Goal: Transaction & Acquisition: Purchase product/service

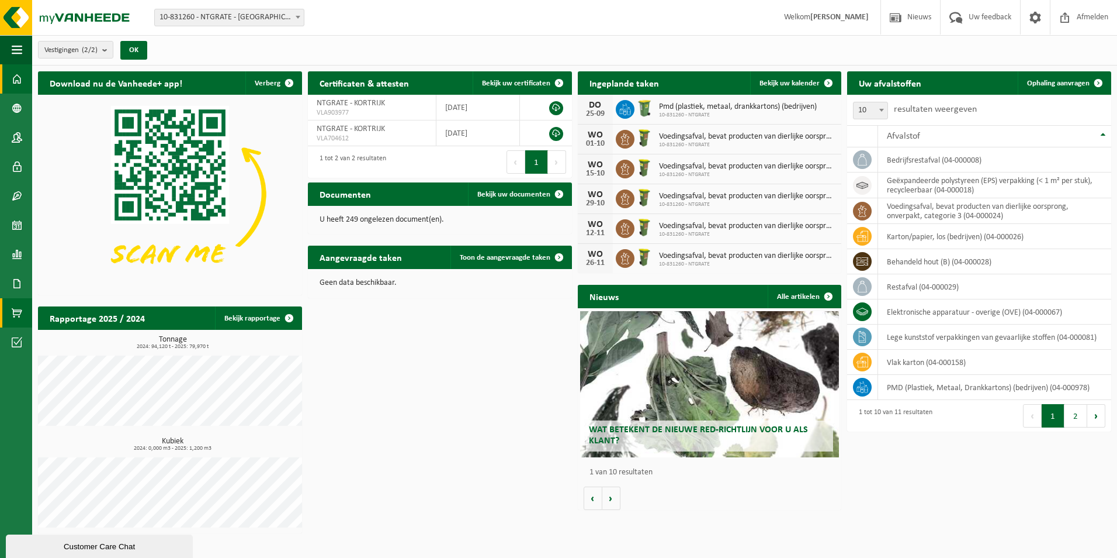
click at [14, 315] on span at bounding box center [17, 312] width 11 height 29
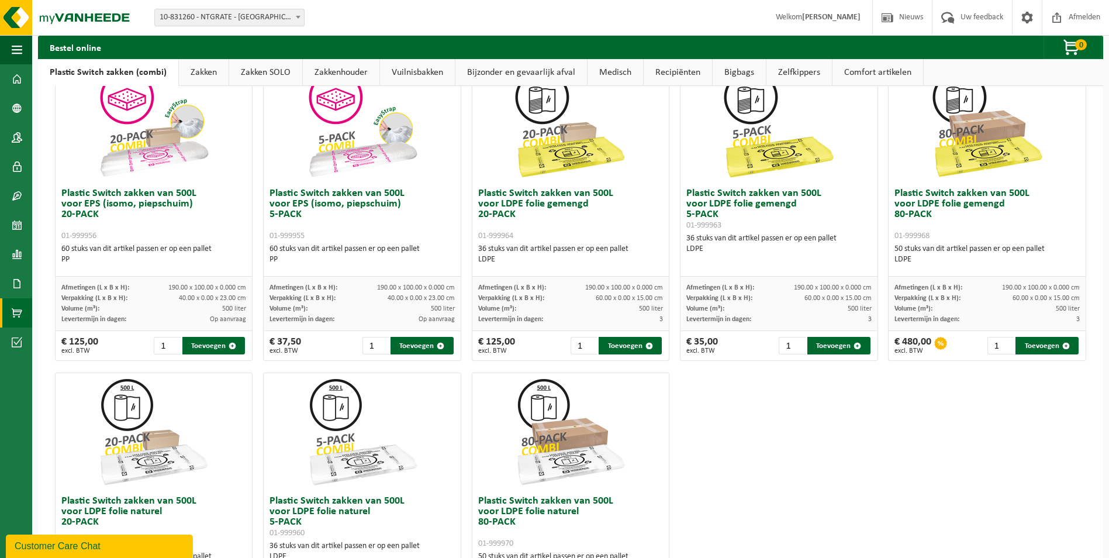
scroll to position [409, 0]
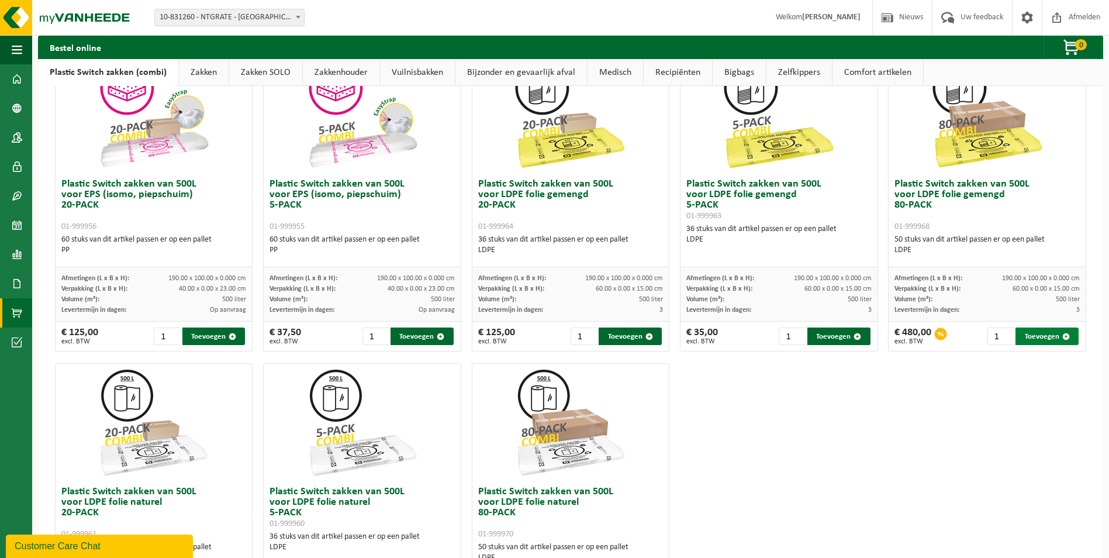
click at [1043, 335] on button "Toevoegen" at bounding box center [1046, 336] width 63 height 18
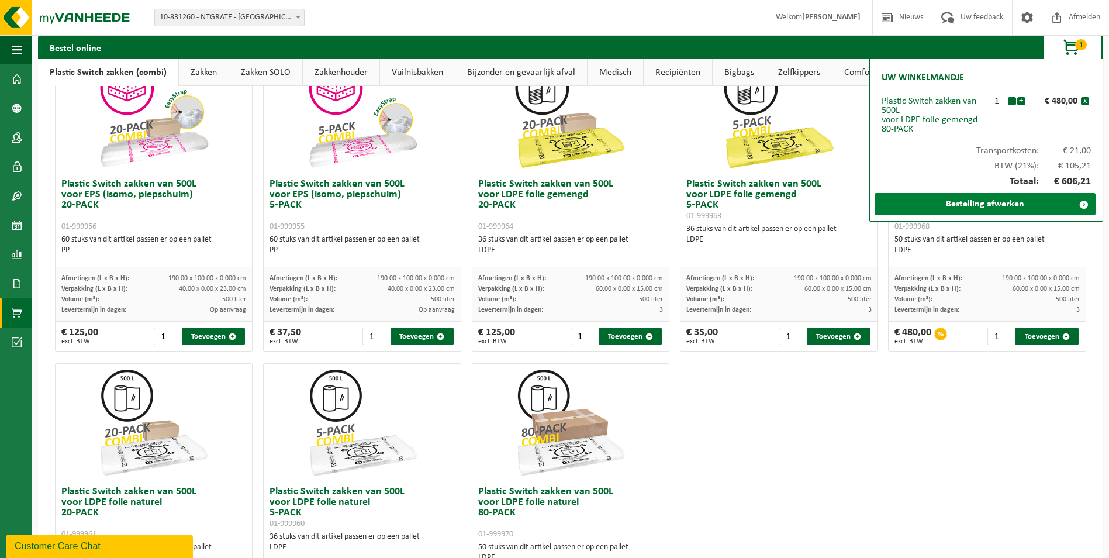
click at [980, 205] on link "Bestelling afwerken" at bounding box center [984, 204] width 221 height 22
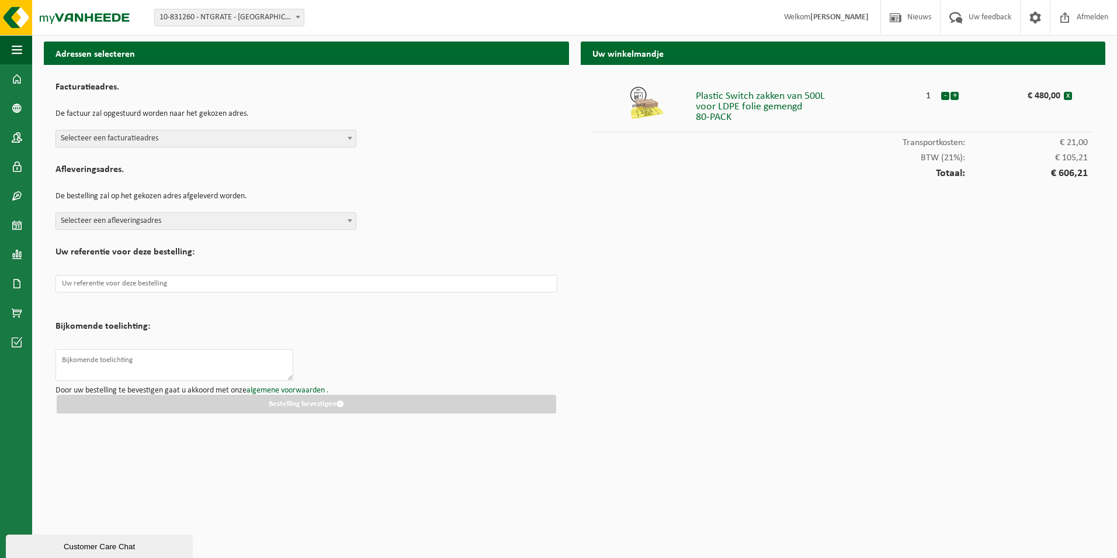
click at [197, 138] on span "Selecteer een facturatieadres" at bounding box center [206, 138] width 300 height 16
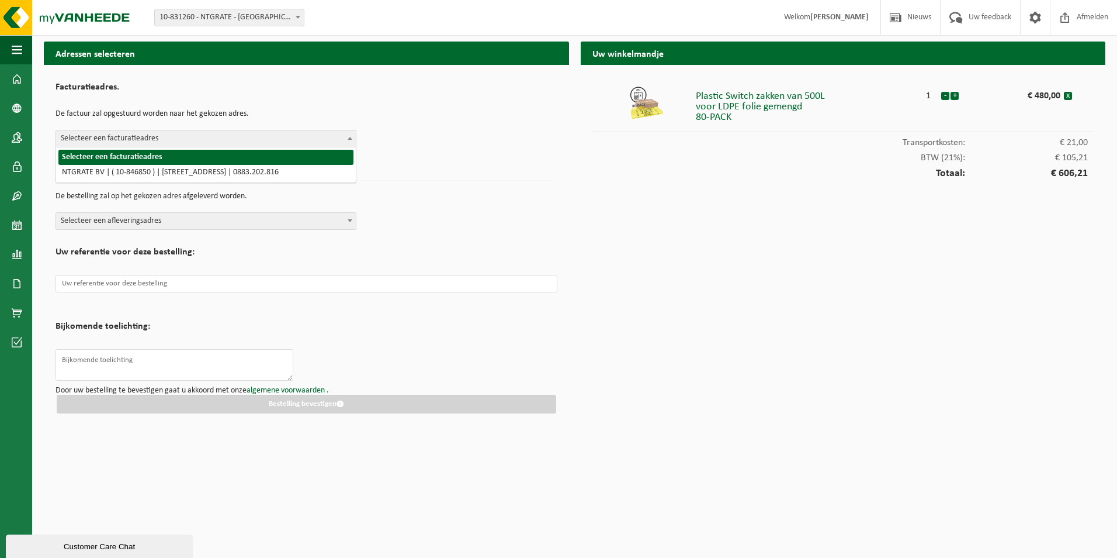
click at [197, 137] on span "Selecteer een facturatieadres" at bounding box center [206, 138] width 300 height 16
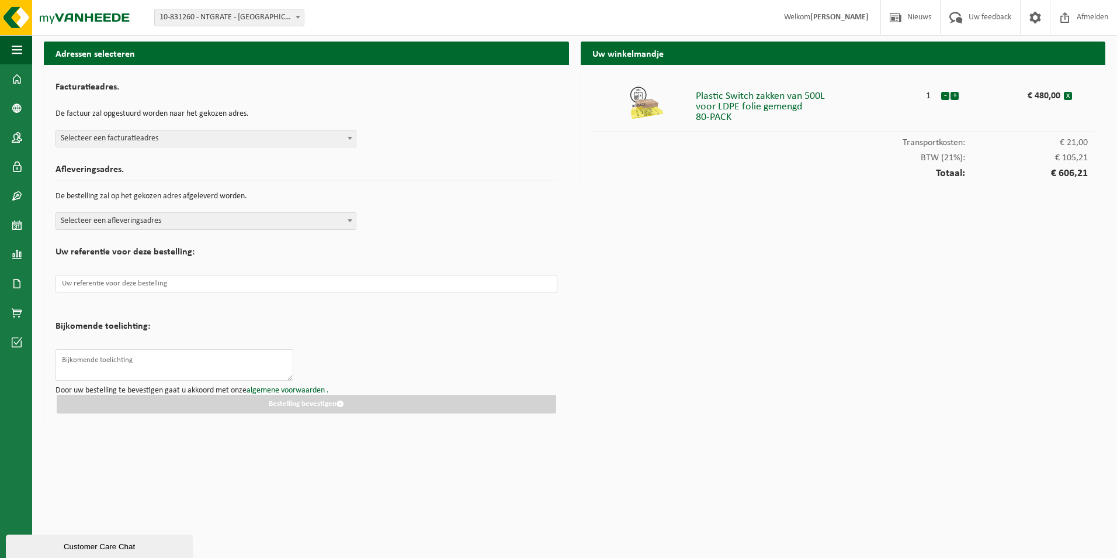
click at [208, 136] on span "Selecteer een facturatieadres" at bounding box center [206, 138] width 300 height 16
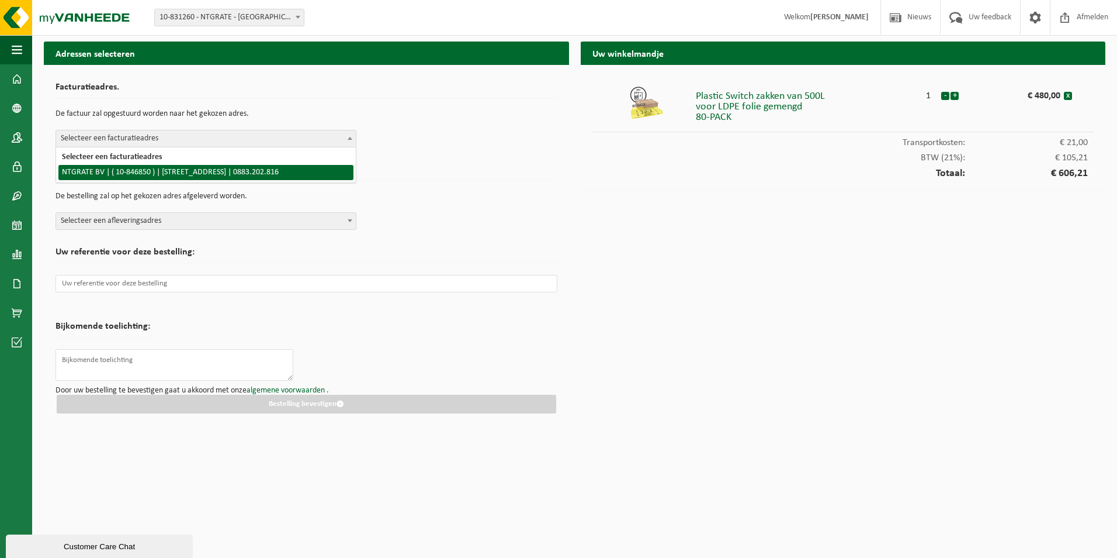
click at [445, 179] on h2 "Afleveringsadres." at bounding box center [307, 173] width 502 height 16
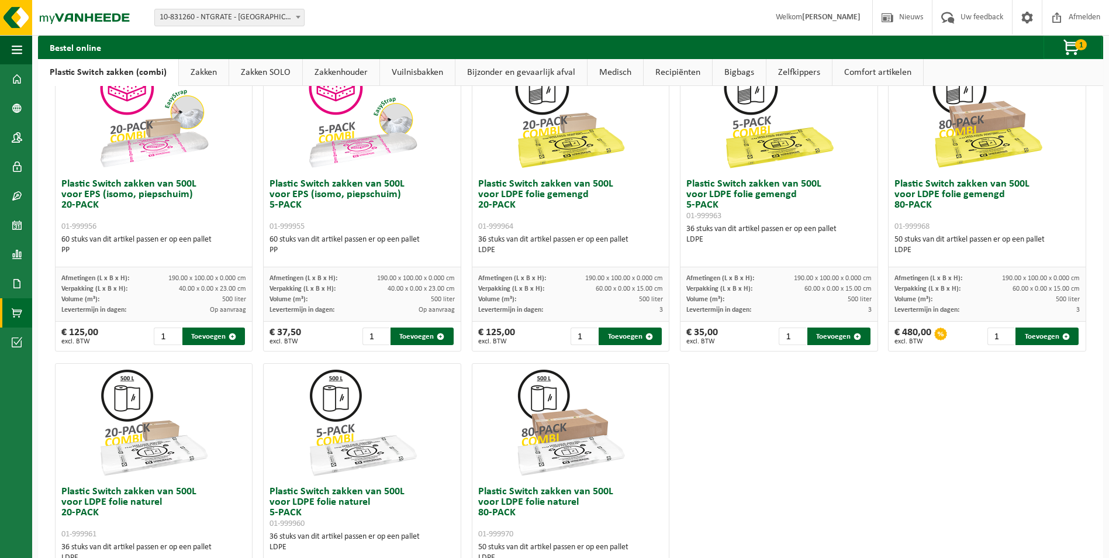
click at [236, 13] on span "10-831260 - NTGRATE - [GEOGRAPHIC_DATA]" at bounding box center [229, 17] width 149 height 16
click at [1087, 42] on span "button" at bounding box center [1072, 47] width 58 height 23
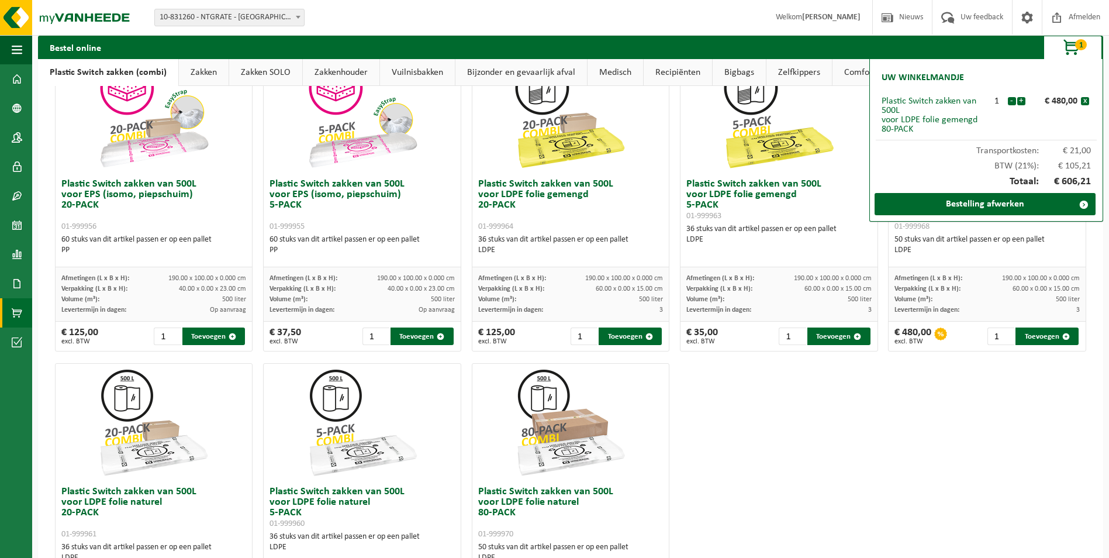
click at [1069, 47] on span "button" at bounding box center [1072, 47] width 58 height 23
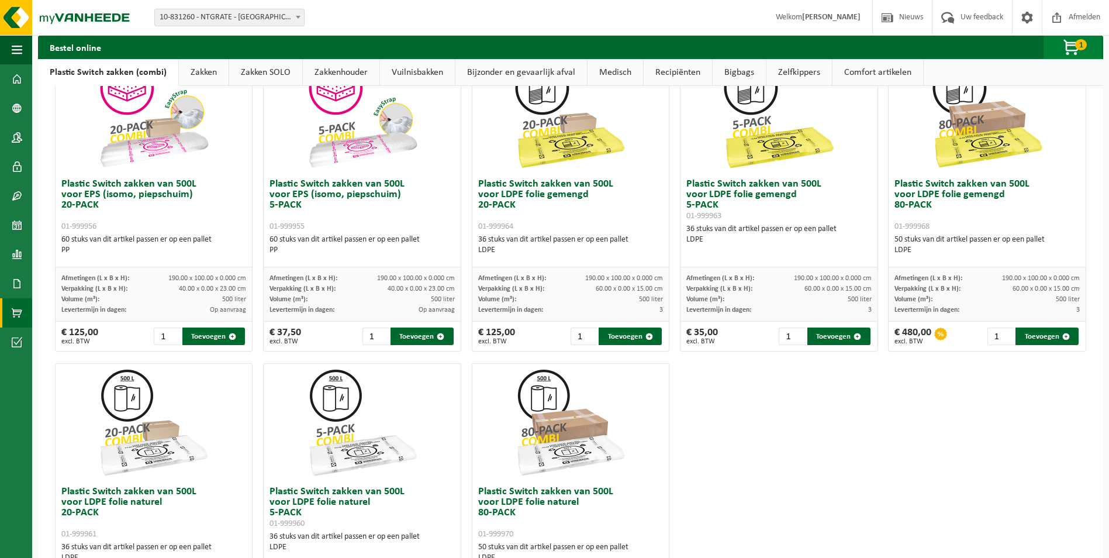
click at [1069, 47] on span "button" at bounding box center [1072, 47] width 58 height 23
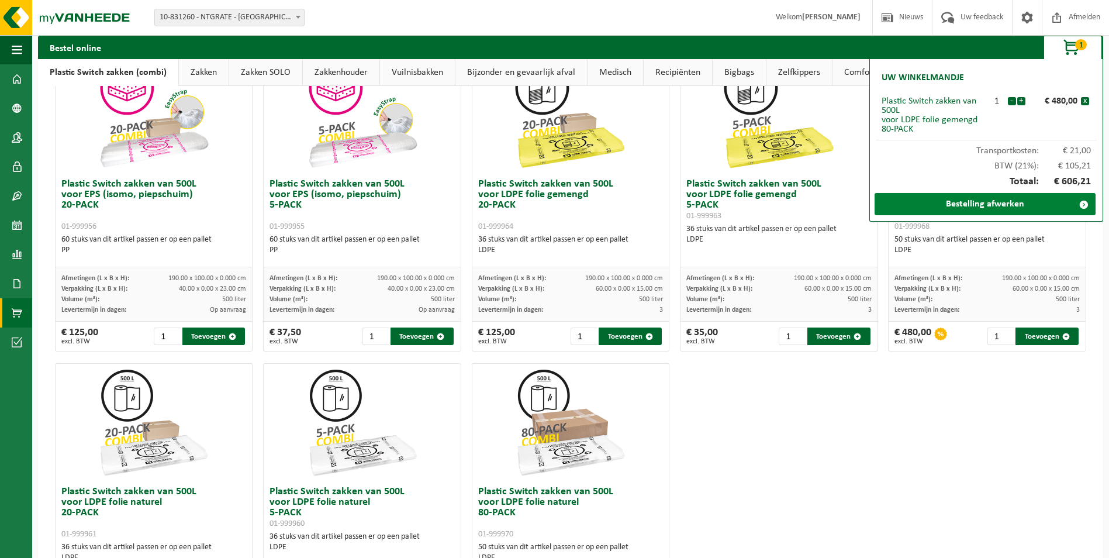
click at [1034, 211] on link "Bestelling afwerken" at bounding box center [984, 204] width 221 height 22
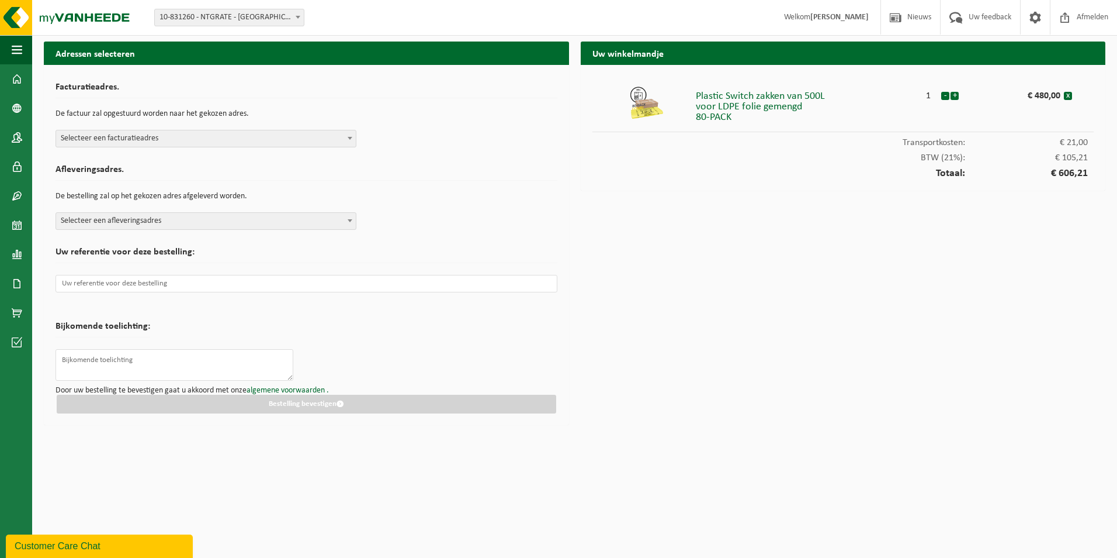
click at [974, 150] on div "BTW (21%): € 105,21" at bounding box center [844, 154] width 502 height 15
drag, startPoint x: 905, startPoint y: 160, endPoint x: 843, endPoint y: 176, distance: 63.9
click at [905, 160] on div "BTW (21%): € 105,21" at bounding box center [844, 154] width 502 height 15
click at [936, 179] on div "Plastic Switch zakken van 500L voor LDPE folie gemengd 80-PACK 1 - + € 480,00 x…" at bounding box center [843, 128] width 525 height 126
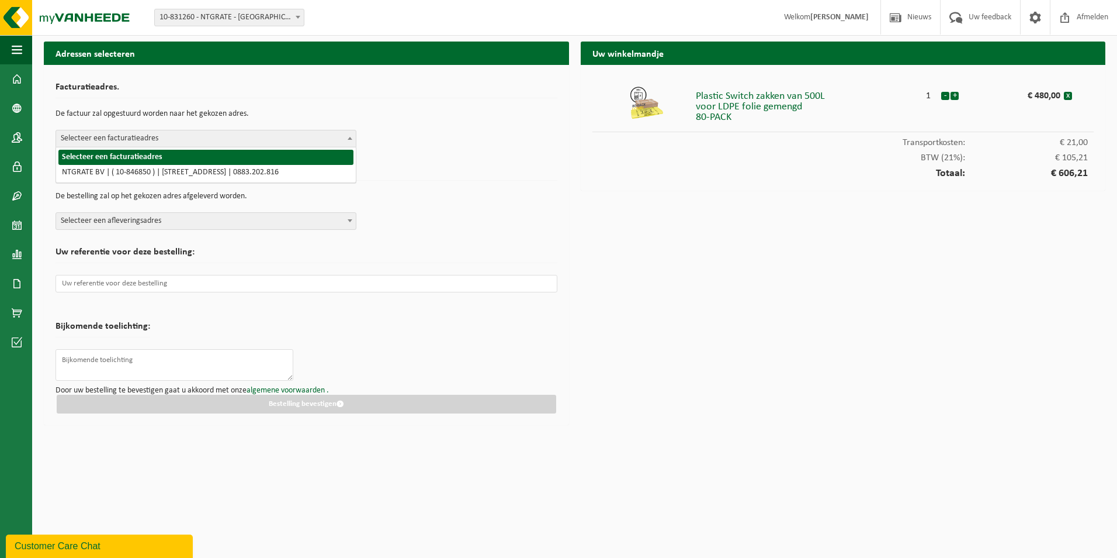
click at [145, 140] on span "Selecteer een facturatieadres" at bounding box center [206, 138] width 300 height 16
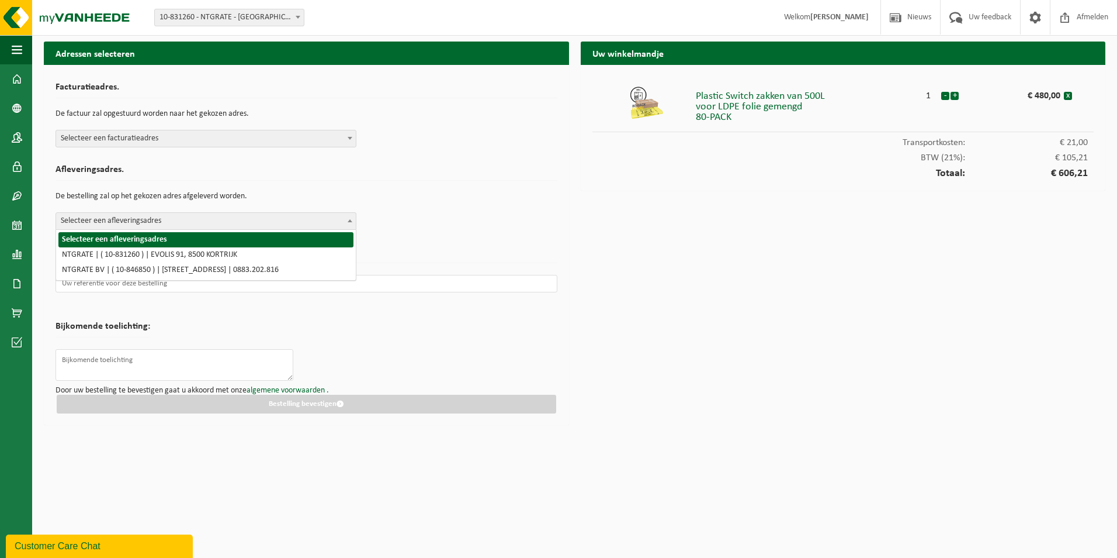
click at [117, 220] on span "Selecteer een afleveringsadres" at bounding box center [206, 221] width 300 height 16
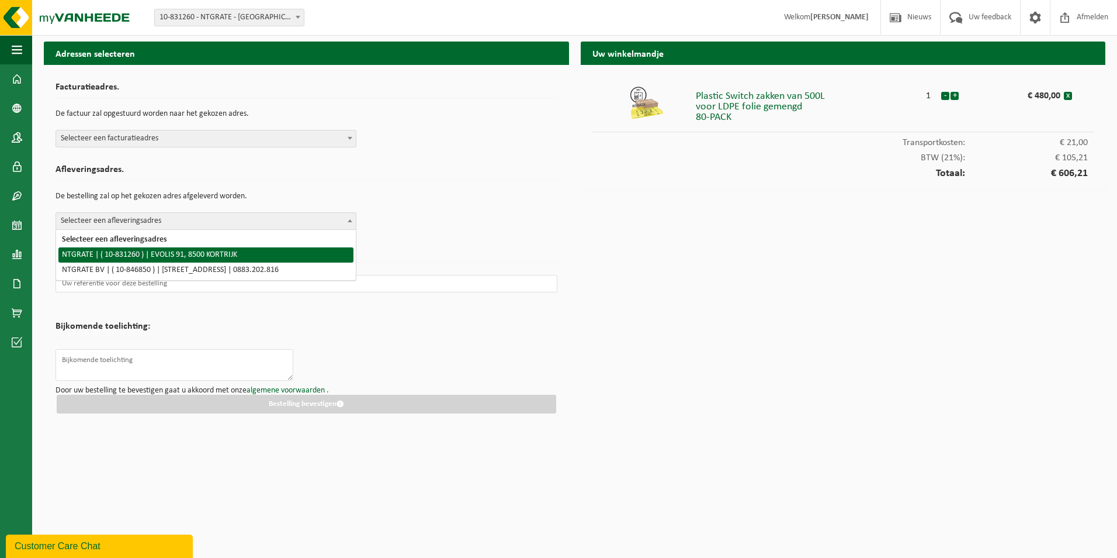
select select "94931"
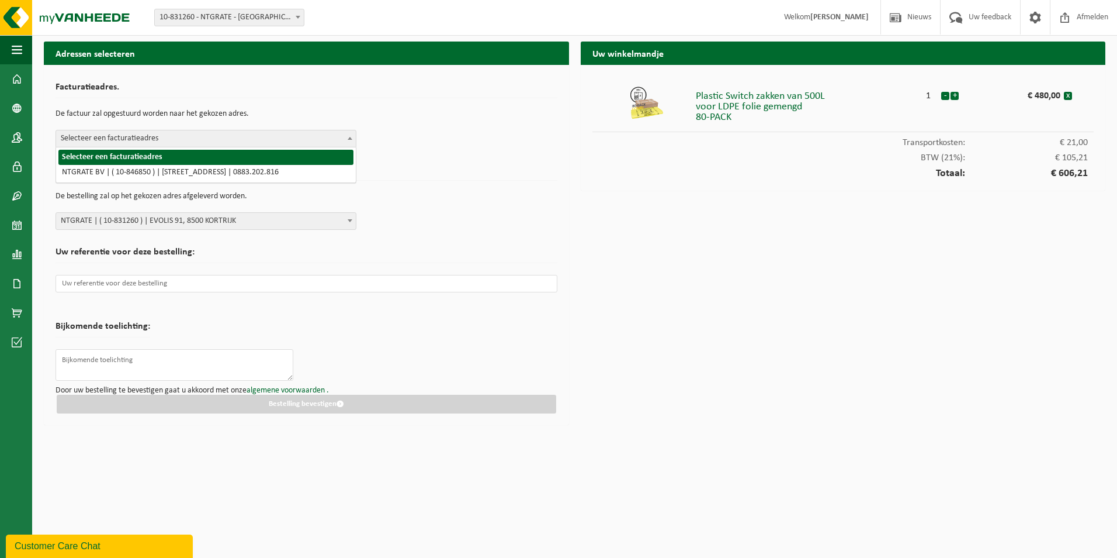
click at [188, 144] on span "Selecteer een facturatieadres" at bounding box center [206, 138] width 300 height 16
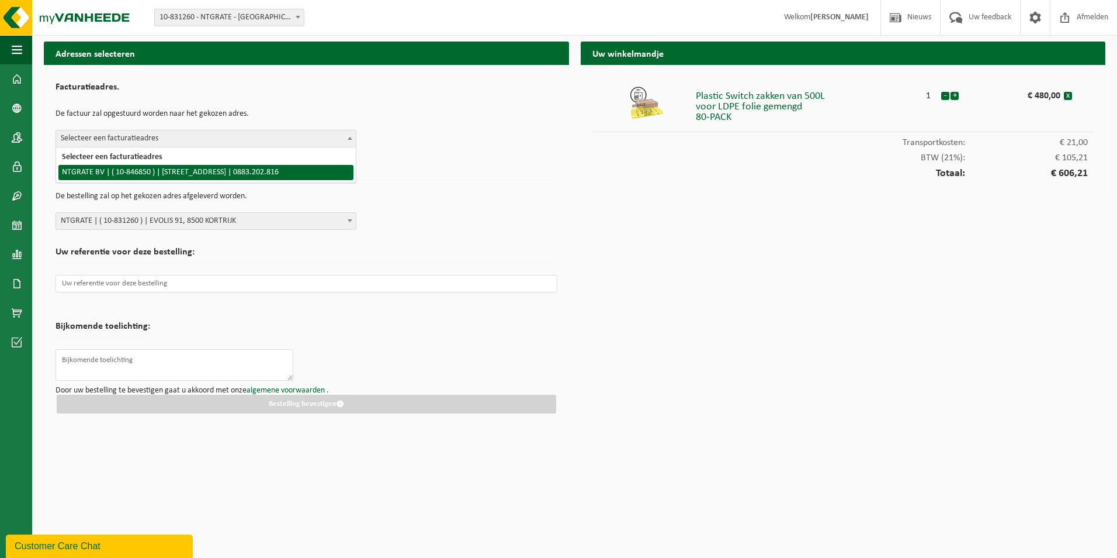
select select "94944"
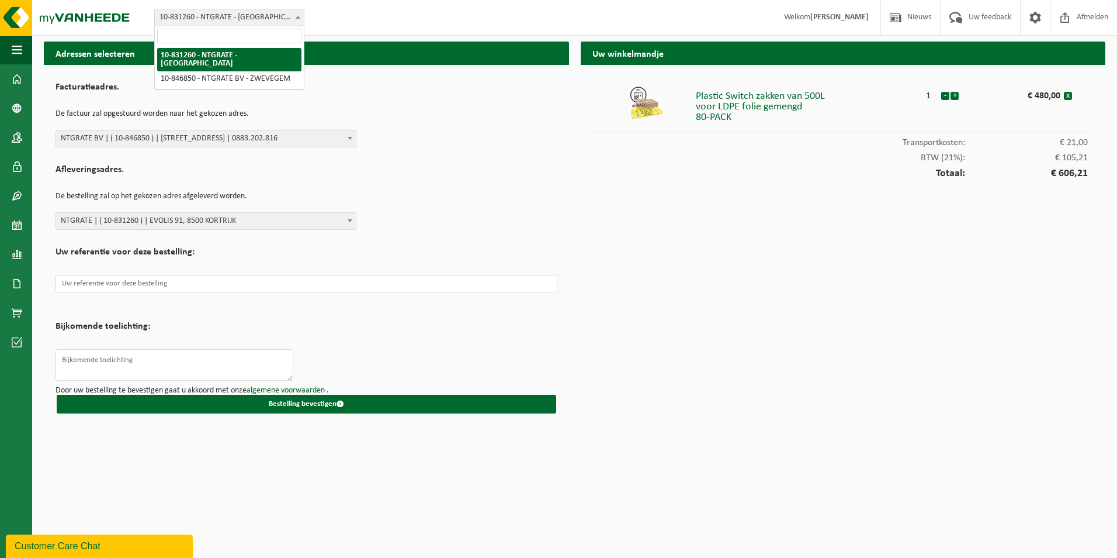
click at [301, 19] on span at bounding box center [298, 16] width 12 height 15
click at [379, 100] on div "Facturatieadres. De factuur zal opgestuurd worden naar het gekozen adres. Selec…" at bounding box center [307, 112] width 502 height 71
click at [278, 136] on span "NTGRATE BV | ( 10-846850 ) | SINT DENIJS STRAAT 18, 8550 ZWEVEGEM | 0883.202.816" at bounding box center [206, 138] width 300 height 16
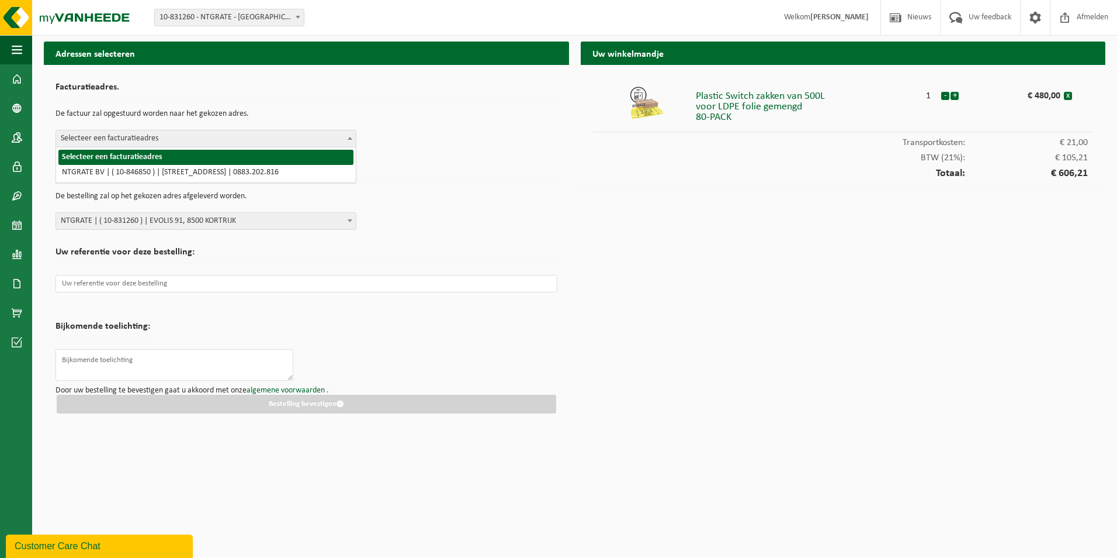
click at [268, 130] on span "Selecteer een facturatieadres" at bounding box center [206, 138] width 300 height 16
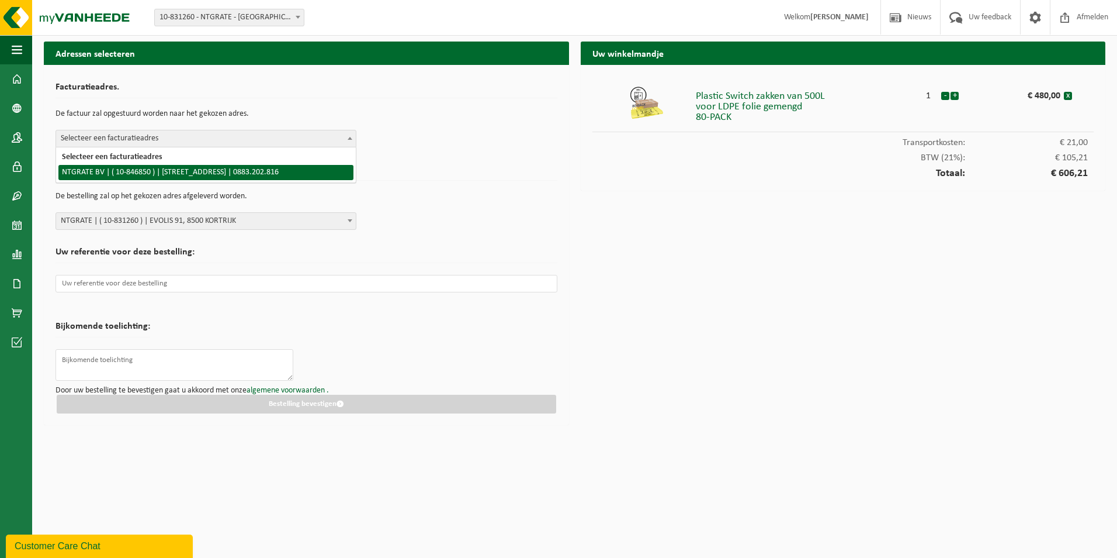
click at [465, 163] on div "Afleveringsadres. De bestelling zal op het gekozen adres afgeleverd worden. Sel…" at bounding box center [307, 194] width 502 height 71
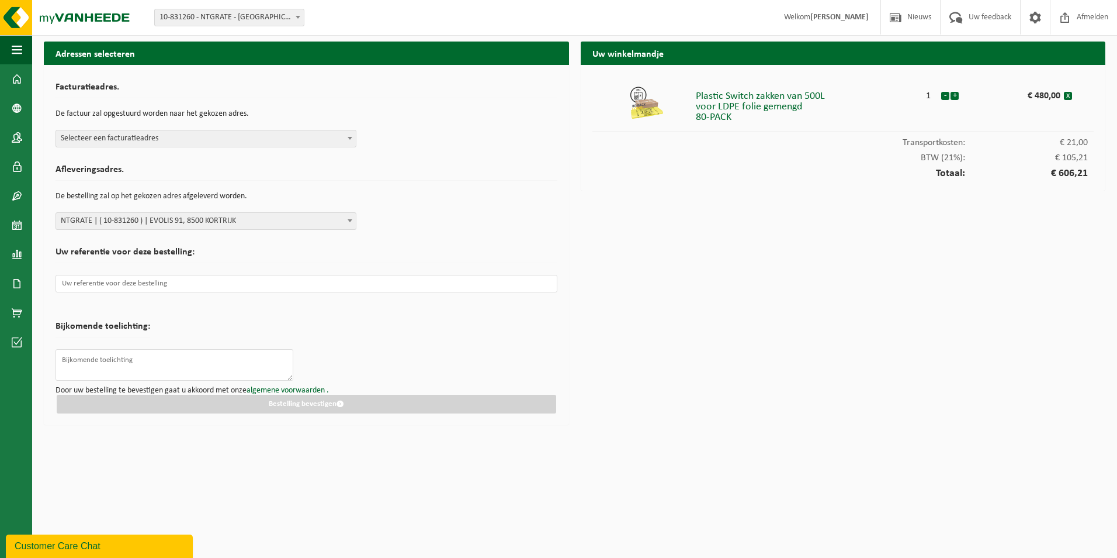
click at [170, 220] on span "NTGRATE | ( 10-831260 ) | EVOLIS 91, 8500 KORTRIJK" at bounding box center [206, 221] width 300 height 16
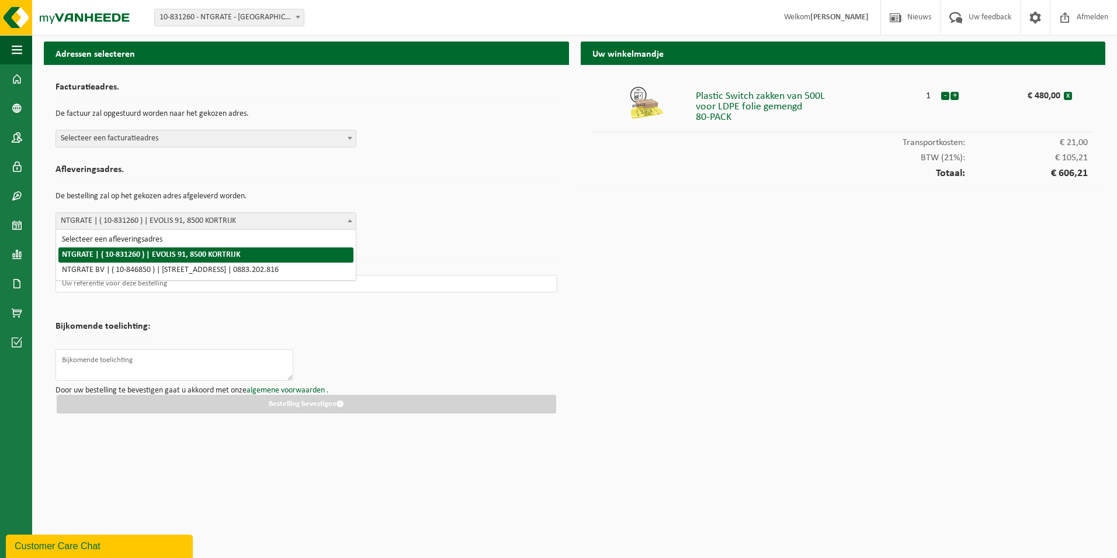
click at [170, 220] on span "NTGRATE | ( 10-831260 ) | EVOLIS 91, 8500 KORTRIJK" at bounding box center [206, 221] width 300 height 16
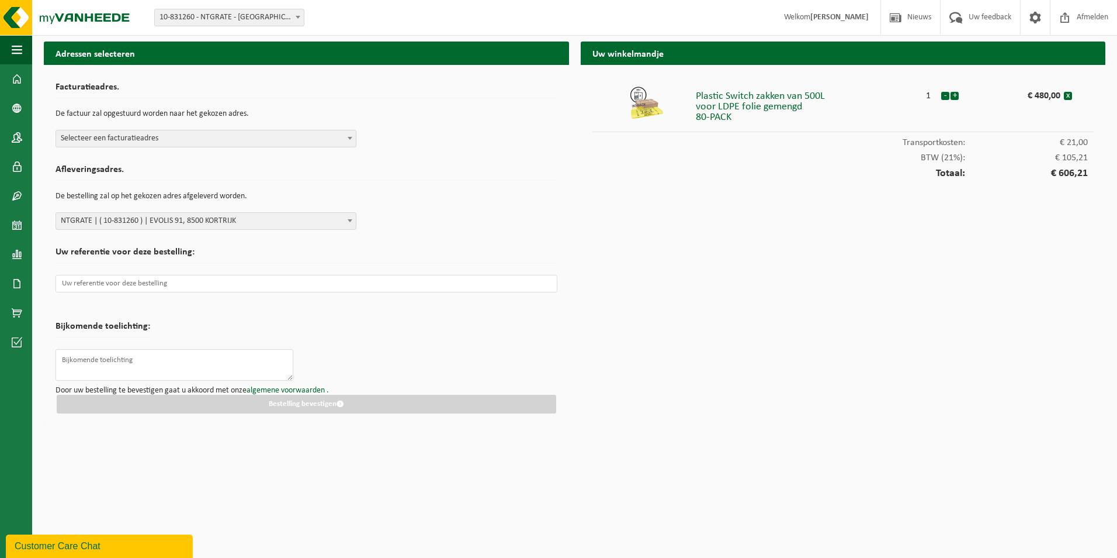
click at [230, 19] on span "10-831260 - NTGRATE - [GEOGRAPHIC_DATA]" at bounding box center [229, 17] width 149 height 16
drag, startPoint x: 449, startPoint y: 167, endPoint x: 613, endPoint y: 151, distance: 164.4
click at [449, 165] on h2 "Afleveringsadres." at bounding box center [307, 173] width 502 height 16
click at [323, 330] on form "Facturatieadres. De factuur zal opgestuurd worden naar het gekozen adres. Selec…" at bounding box center [307, 245] width 502 height 337
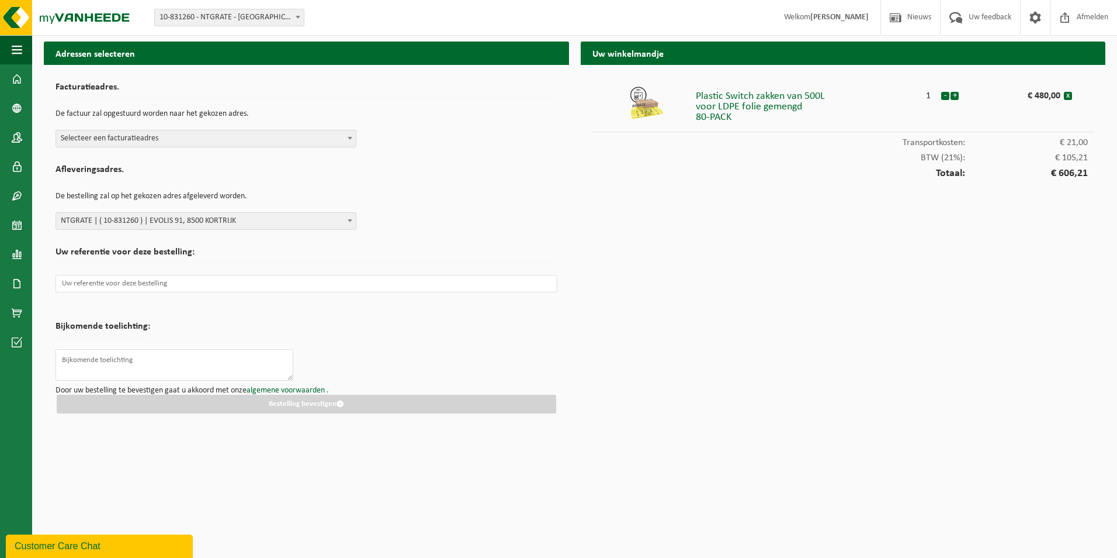
click at [179, 123] on p "De factuur zal opgestuurd worden naar het gekozen adres." at bounding box center [307, 114] width 502 height 20
click at [175, 132] on span "Selecteer een facturatieadres" at bounding box center [206, 138] width 300 height 16
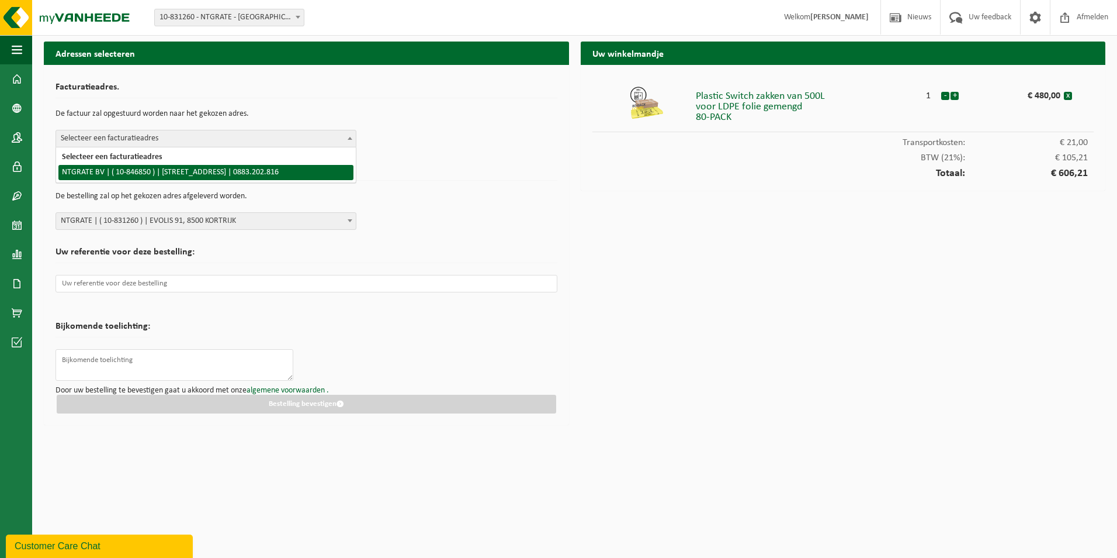
select select "94944"
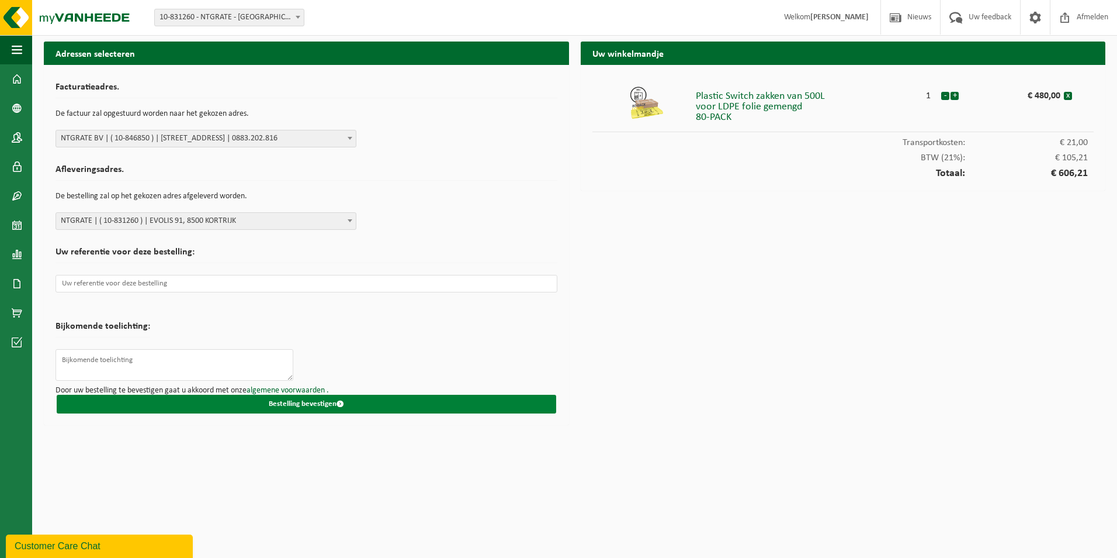
click at [318, 411] on button "Bestelling bevestigen" at bounding box center [307, 404] width 500 height 19
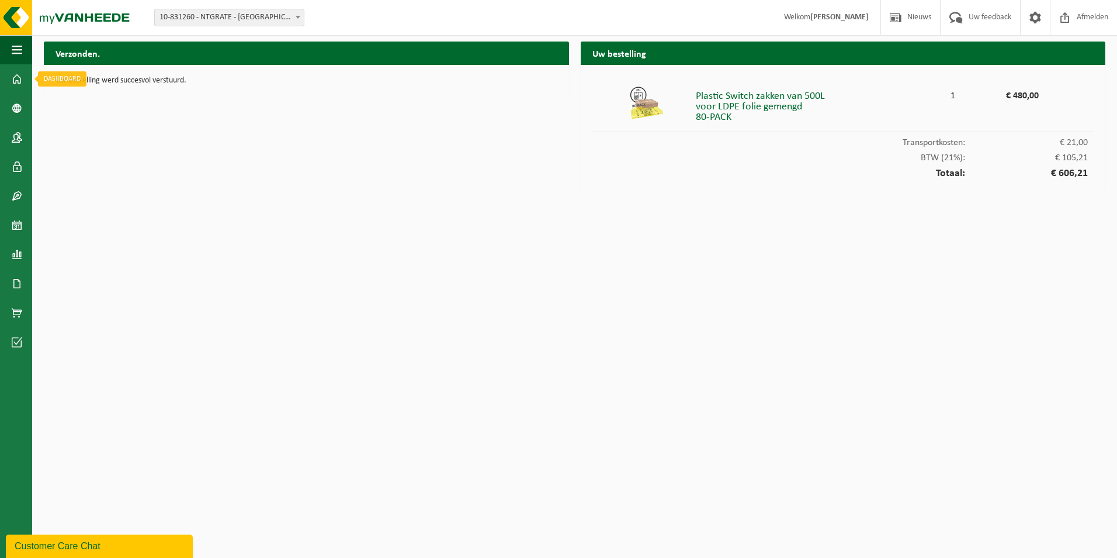
drag, startPoint x: 21, startPoint y: 76, endPoint x: 530, endPoint y: 140, distance: 513.1
click at [21, 76] on span at bounding box center [17, 78] width 11 height 29
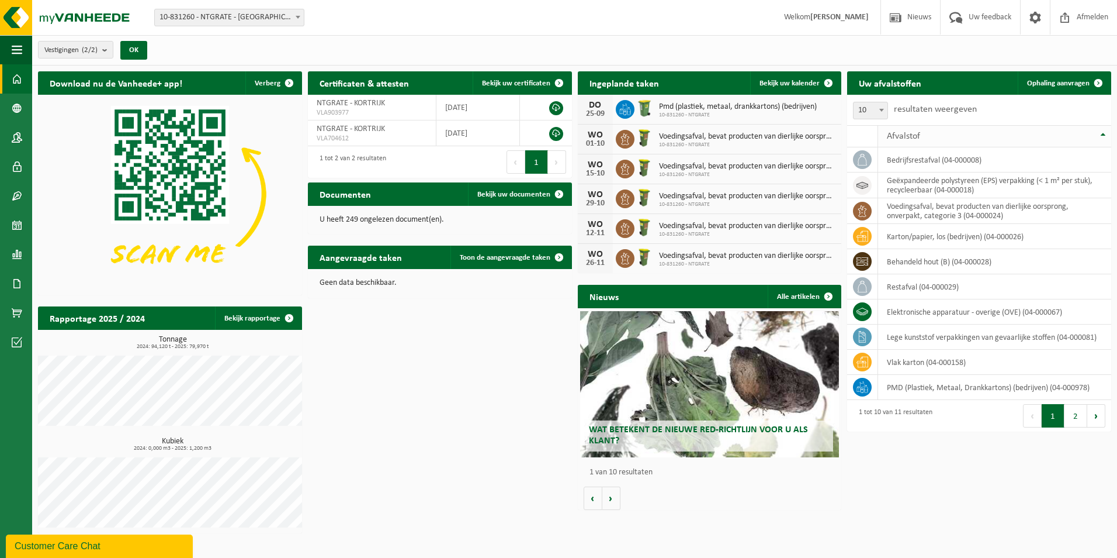
click at [916, 137] on span "Afvalstof" at bounding box center [903, 136] width 33 height 9
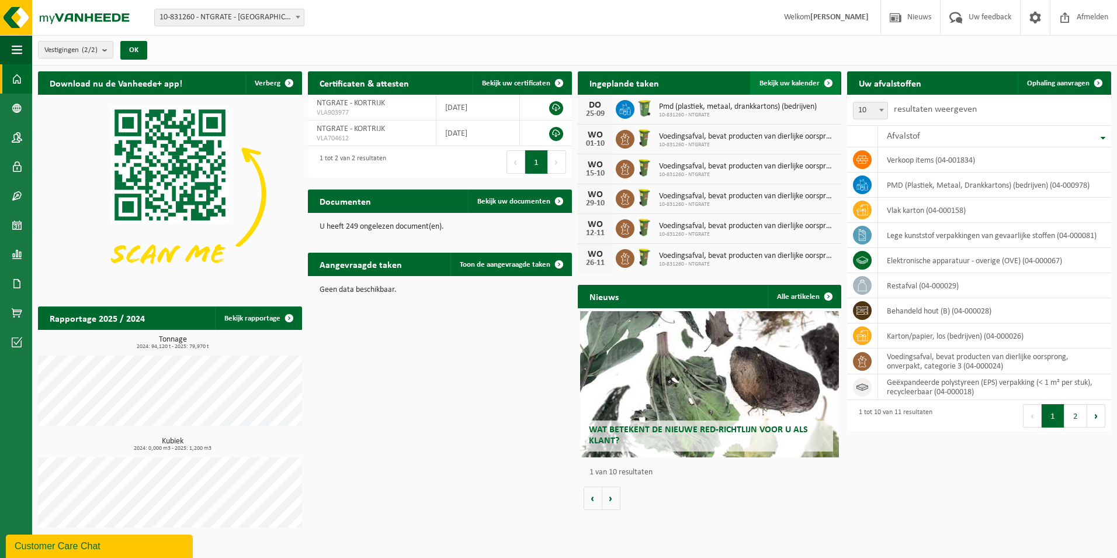
click at [798, 81] on span "Bekijk uw kalender" at bounding box center [790, 83] width 60 height 8
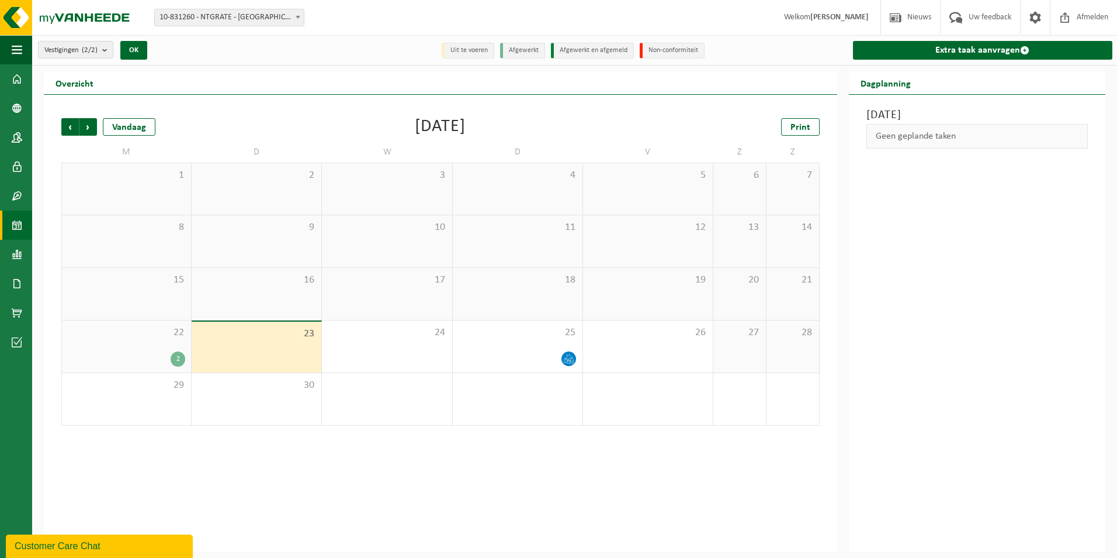
click at [410, 193] on div "3" at bounding box center [387, 188] width 130 height 51
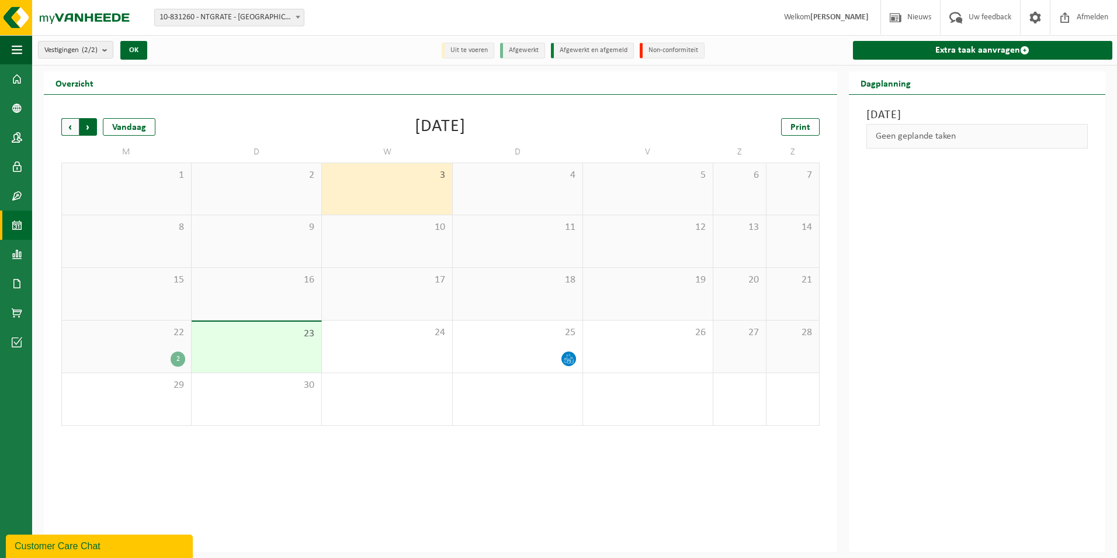
click at [67, 128] on span "Vorige" at bounding box center [70, 127] width 18 height 18
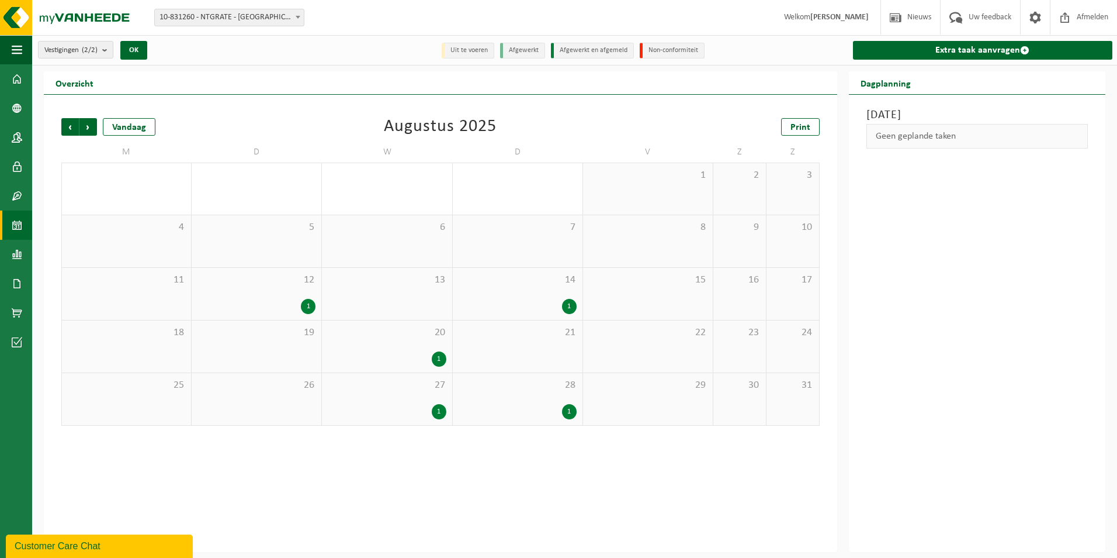
click at [937, 278] on div "Woensdag 3 september 2025 Geen geplande taken" at bounding box center [977, 323] width 257 height 457
click at [16, 78] on span at bounding box center [17, 78] width 11 height 29
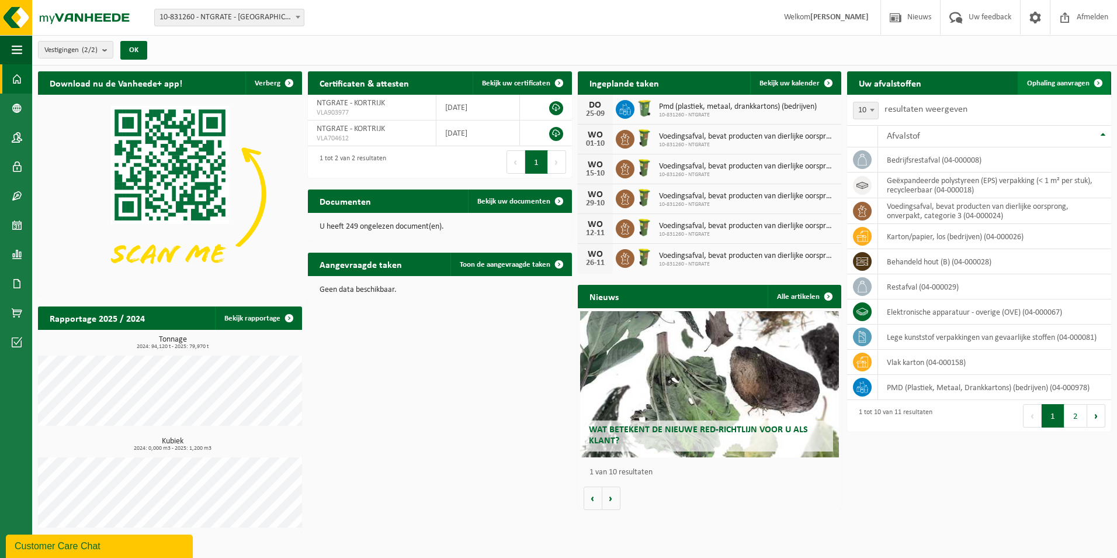
click at [1045, 84] on span "Ophaling aanvragen" at bounding box center [1058, 83] width 63 height 8
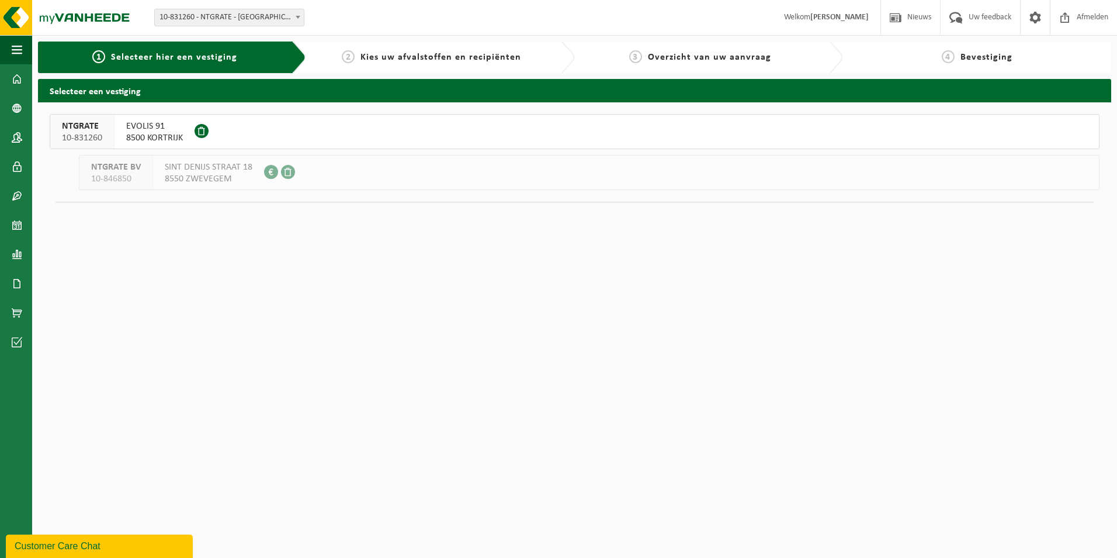
click at [147, 129] on span "EVOLIS 91" at bounding box center [154, 126] width 57 height 12
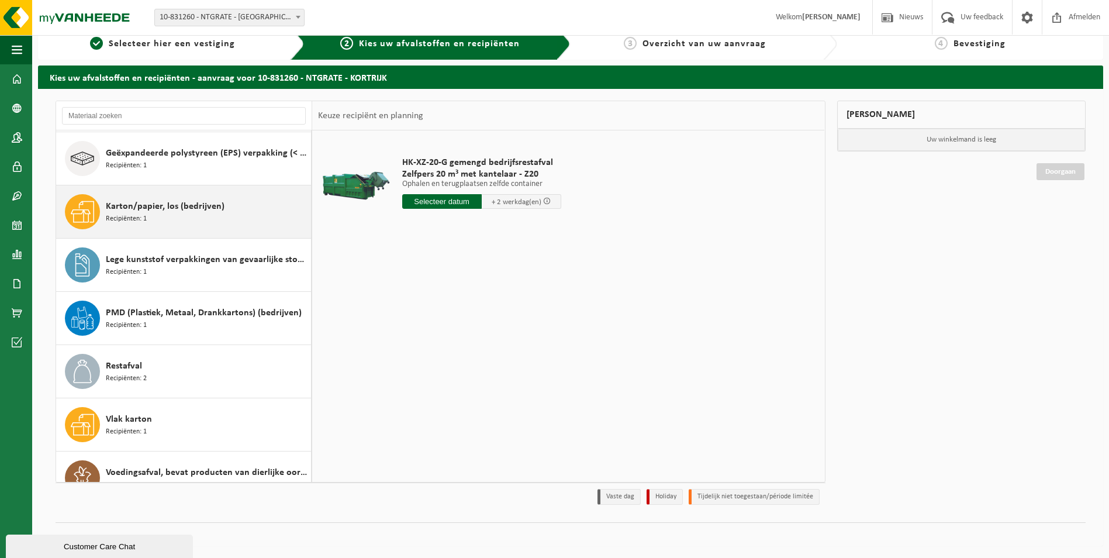
scroll to position [180, 0]
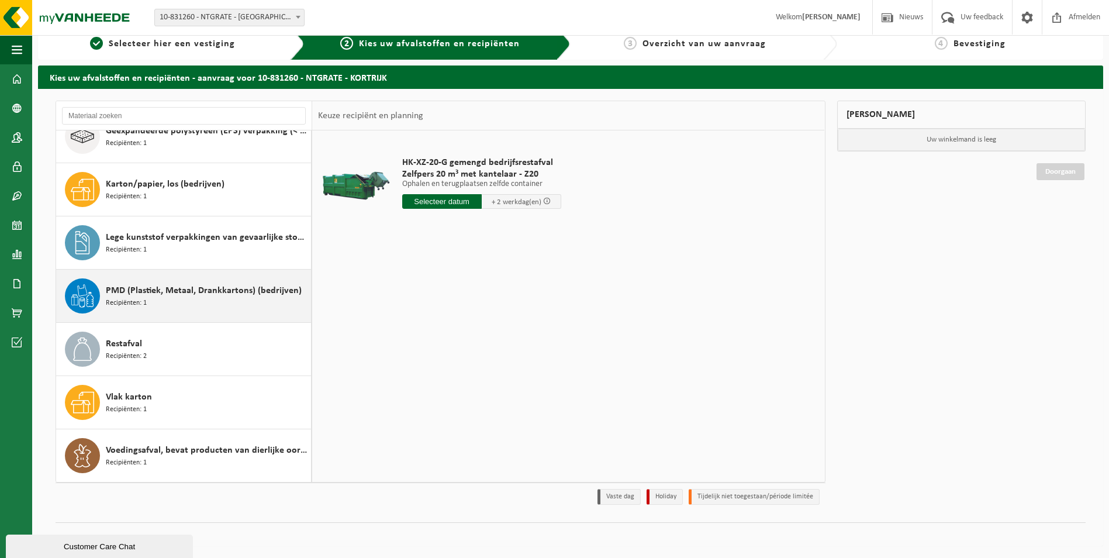
click at [180, 295] on span "PMD (Plastiek, Metaal, Drankkartons) (bedrijven)" at bounding box center [204, 290] width 196 height 14
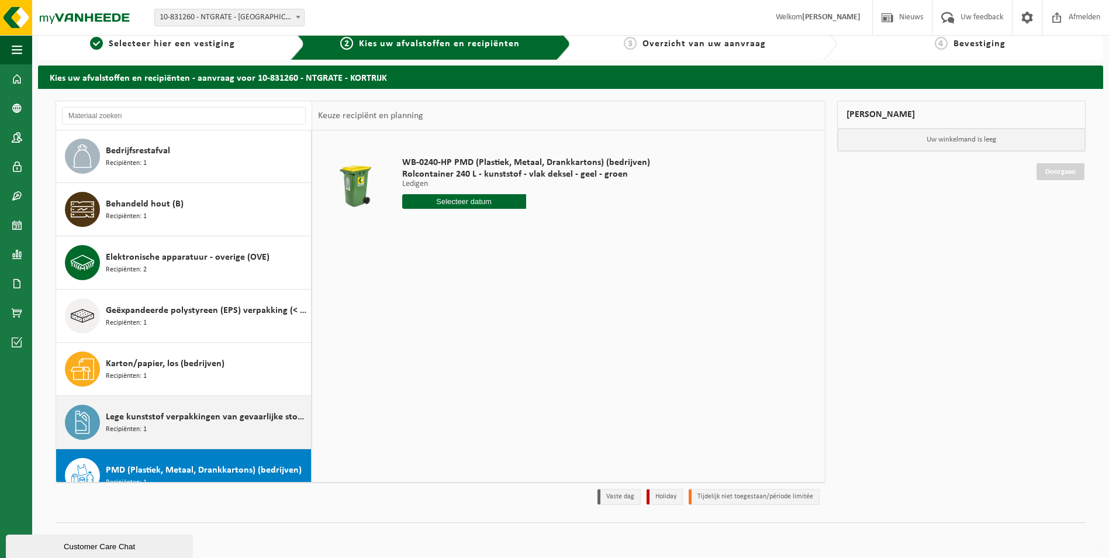
scroll to position [0, 0]
click at [169, 427] on div "Lege kunststof verpakkingen van gevaarlijke stoffen Recipiënten: 1" at bounding box center [207, 422] width 202 height 35
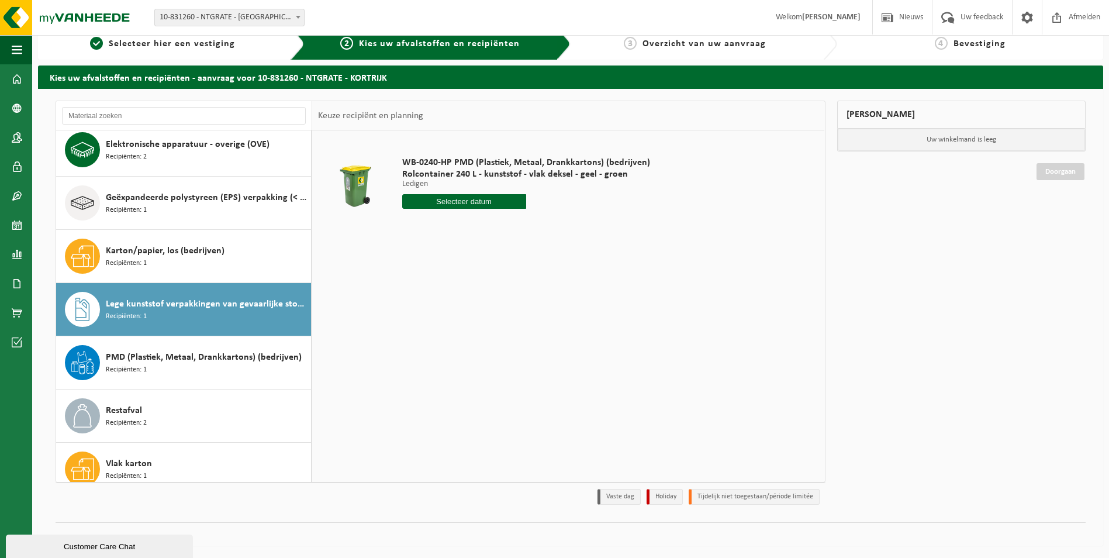
scroll to position [180, 0]
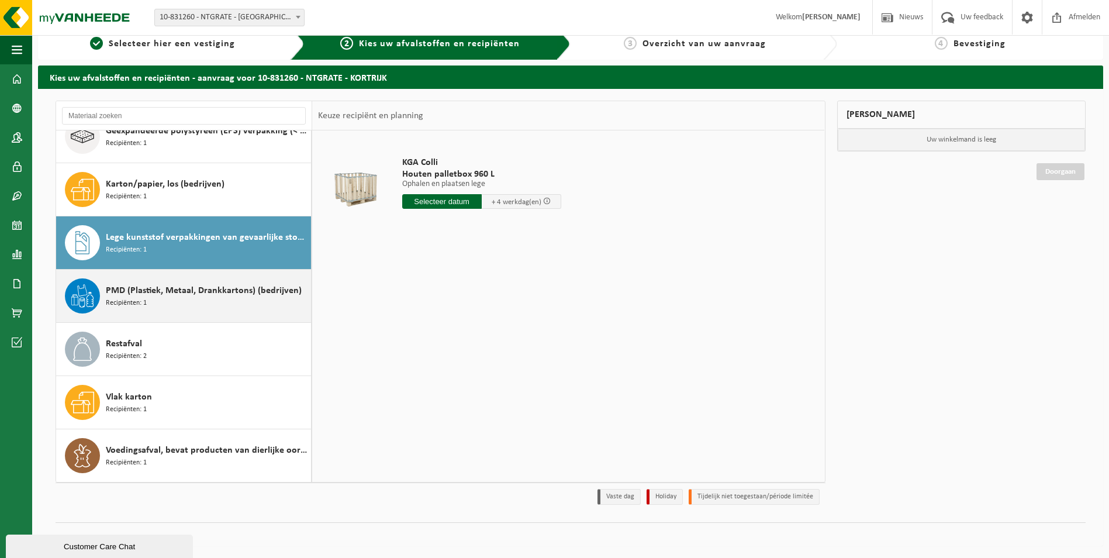
click at [180, 291] on span "PMD (Plastiek, Metaal, Drankkartons) (bedrijven)" at bounding box center [204, 290] width 196 height 14
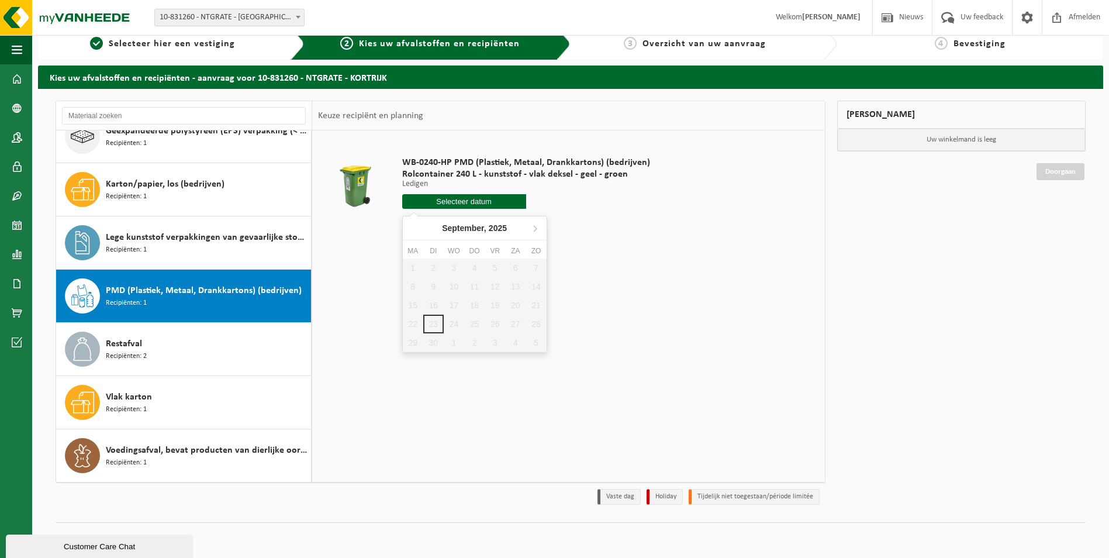
click at [489, 206] on input "text" at bounding box center [464, 201] width 124 height 15
drag, startPoint x: 430, startPoint y: 319, endPoint x: 438, endPoint y: 310, distance: 12.4
click at [431, 317] on div "1 2 3 4 5 6 7 8 9 10 11 12 13 14 15 16 17 18 19 20 21 22 23 24 25 26 27 28 29 3…" at bounding box center [475, 305] width 144 height 94
click at [474, 320] on div "1 2 3 4 5 6 7 8 9 10 11 12 13 14 15 16 17 18 19 20 21 22 23 24 25 26 27 28 29 3…" at bounding box center [475, 305] width 144 height 94
click at [492, 203] on input "text" at bounding box center [464, 201] width 124 height 15
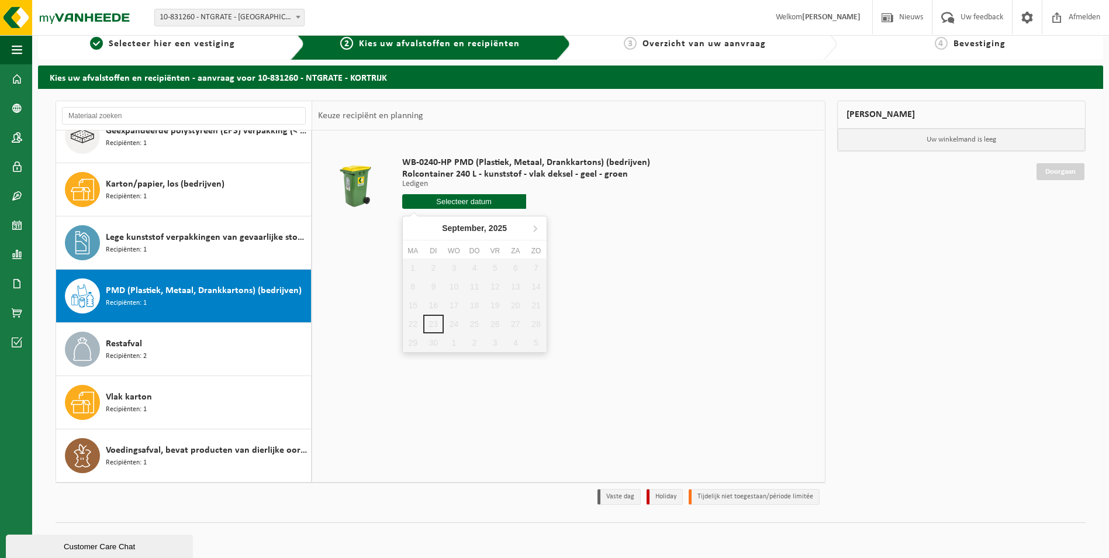
click at [466, 316] on div "1 2 3 4 5 6 7 8 9 10 11 12 13 14 15 16 17 18 19 20 21 22 23 24 25 26 27 28 29 3…" at bounding box center [475, 305] width 144 height 94
drag, startPoint x: 475, startPoint y: 323, endPoint x: 480, endPoint y: 310, distance: 14.1
click at [475, 322] on div "1 2 3 4 5 6 7 8 9 10 11 12 13 14 15 16 17 18 19 20 21 22 23 24 25 26 27 28 29 3…" at bounding box center [475, 305] width 144 height 94
click at [484, 198] on input "text" at bounding box center [464, 201] width 124 height 15
drag, startPoint x: 548, startPoint y: 224, endPoint x: 538, endPoint y: 229, distance: 10.5
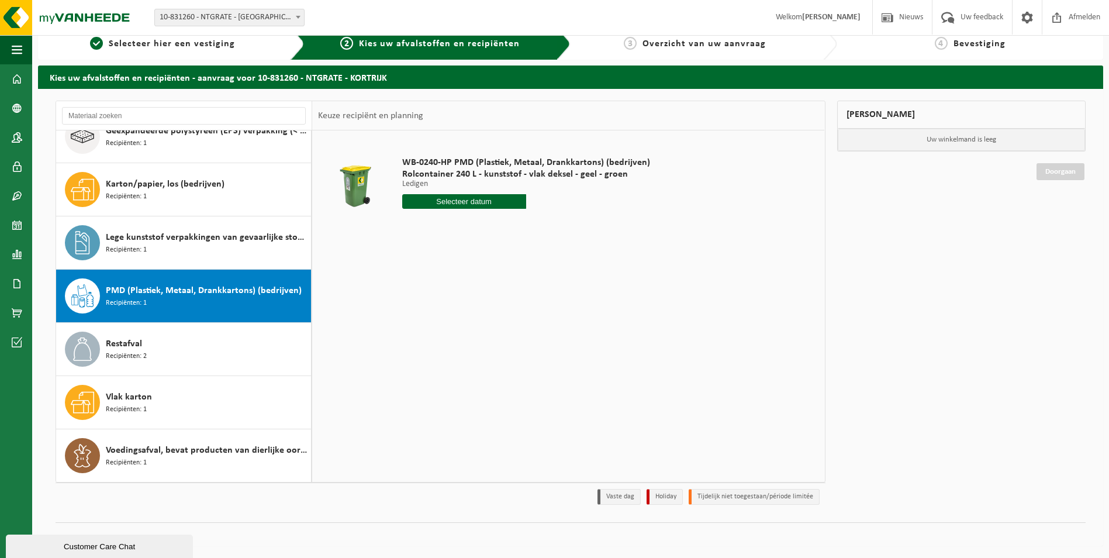
click at [546, 225] on body "Vestiging: 10-831260 - NTGRATE - KORTRIJK 10-846850 - NTGRATE BV - ZWEVEGEM 10-…" at bounding box center [554, 272] width 1109 height 571
click at [537, 229] on icon at bounding box center [534, 228] width 19 height 19
click at [589, 246] on table "WB-0240-HP PMD (Plastiek, Metaal, Drankkartons) (bedrijven) Rolcontainer 240 L …" at bounding box center [568, 188] width 512 height 116
click at [445, 202] on input "text" at bounding box center [464, 201] width 124 height 15
click at [629, 229] on td "WB-0240-HP PMD (Plastiek, Metaal, Drankkartons) (bedrijven) Rolcontainer 240 L …" at bounding box center [605, 185] width 425 height 99
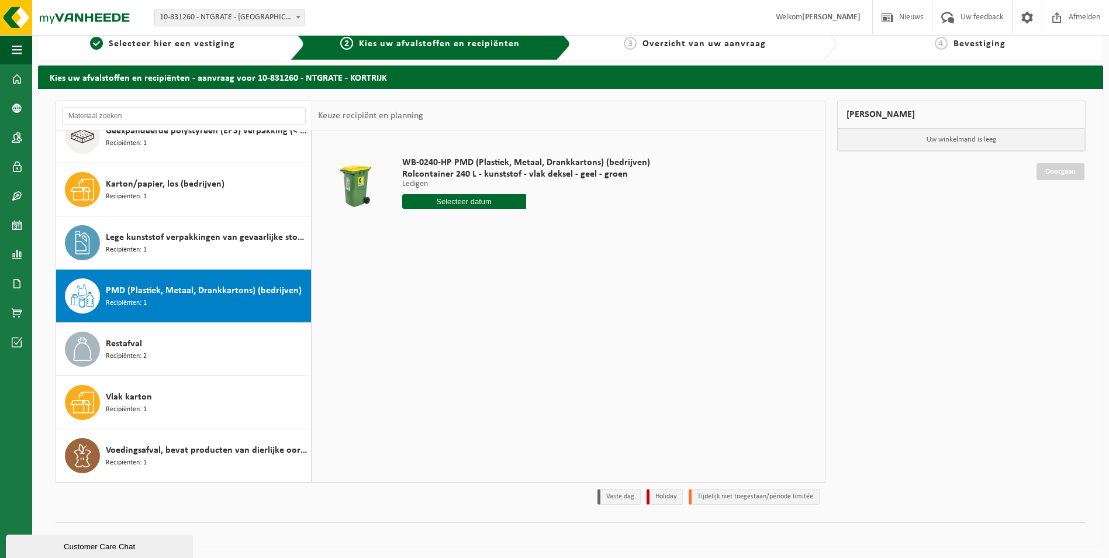
drag, startPoint x: 461, startPoint y: 198, endPoint x: 460, endPoint y: 210, distance: 12.9
click at [461, 198] on input "text" at bounding box center [464, 201] width 124 height 15
click at [468, 275] on div "2" at bounding box center [474, 267] width 20 height 19
type input "Van [DATE]"
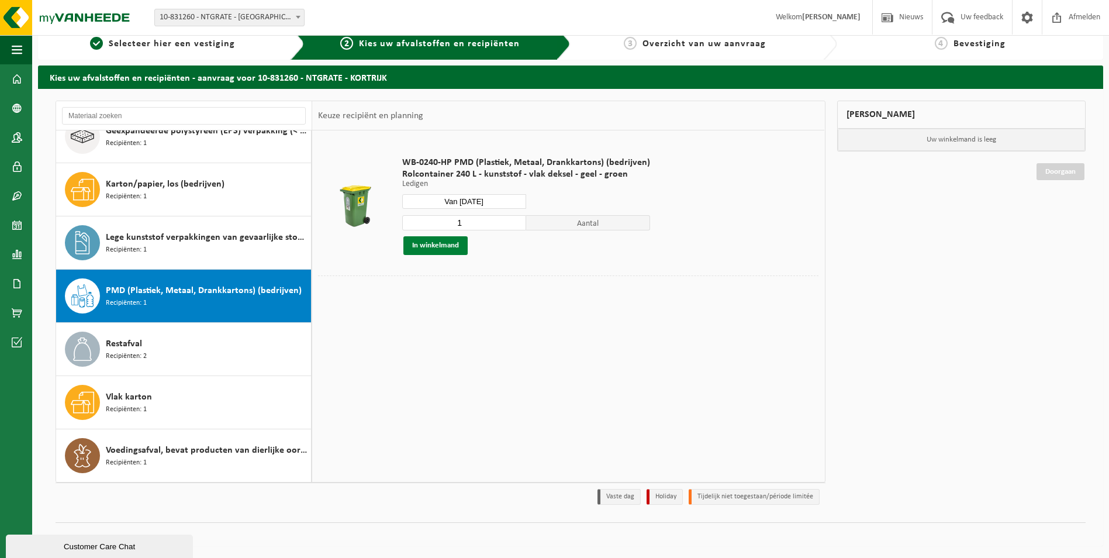
click at [427, 243] on button "In winkelmand" at bounding box center [435, 245] width 64 height 19
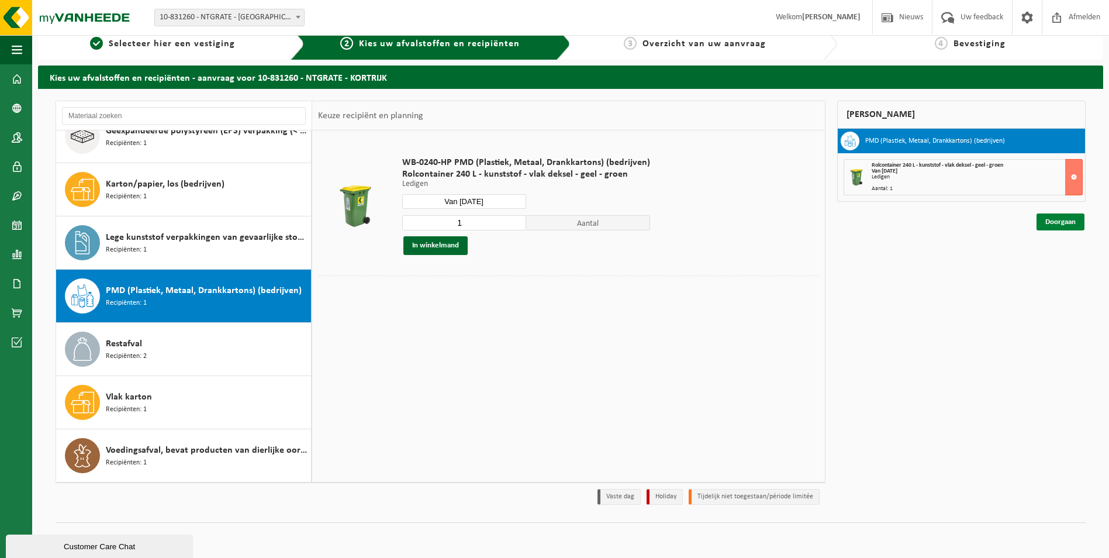
click at [1060, 222] on link "Doorgaan" at bounding box center [1060, 221] width 48 height 17
